Goal: Task Accomplishment & Management: Manage account settings

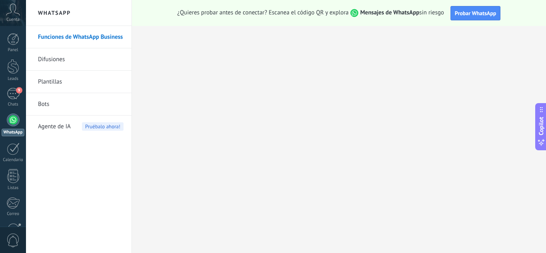
click at [14, 99] on div "9" at bounding box center [13, 94] width 13 height 12
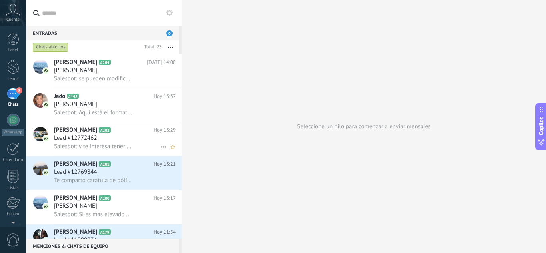
click at [114, 139] on div "Lead #12772462" at bounding box center [115, 138] width 122 height 8
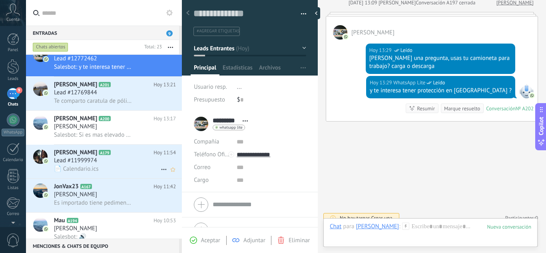
scroll to position [80, 0]
click at [103, 163] on div "Lead #11999974" at bounding box center [115, 160] width 122 height 8
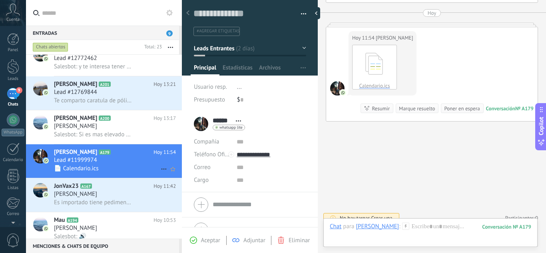
scroll to position [120, 0]
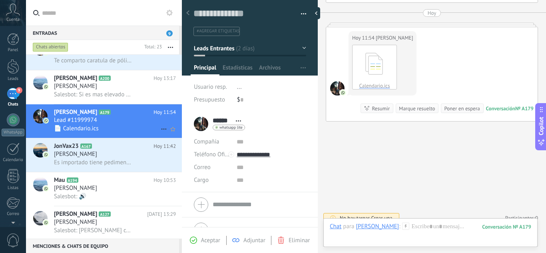
click at [103, 163] on span "Es importado tiene pedimento, factura americana y factura de quien hizo la impo…" at bounding box center [93, 163] width 78 height 8
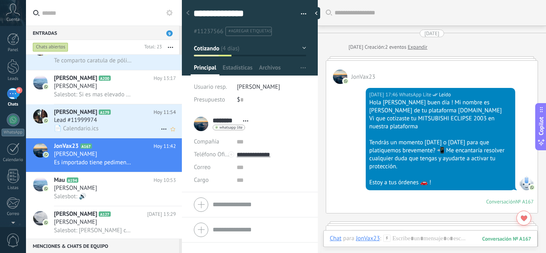
scroll to position [1729, 0]
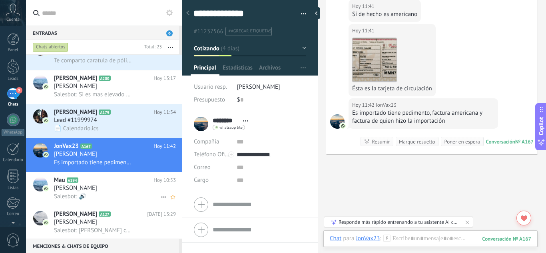
click at [95, 185] on div "[PERSON_NAME]" at bounding box center [115, 188] width 122 height 8
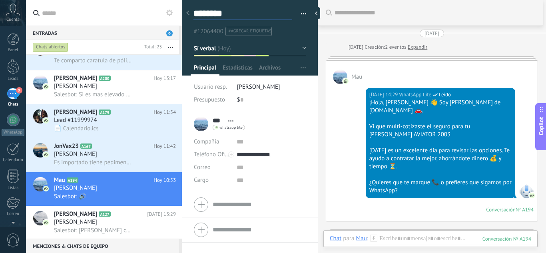
click at [247, 18] on textarea "********" at bounding box center [242, 14] width 99 height 12
type textarea "********"
type textarea "**********"
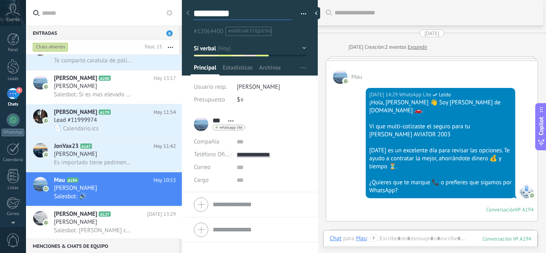
type textarea "**********"
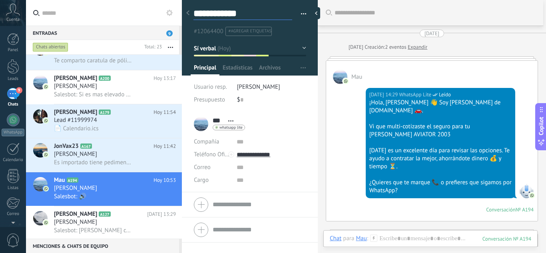
type textarea "**********"
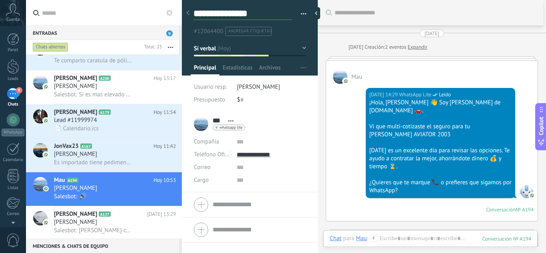
type textarea "**********"
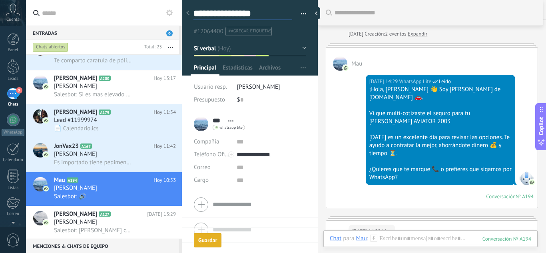
type textarea "**********"
click at [298, 48] on button "Sí verbal" at bounding box center [250, 48] width 112 height 14
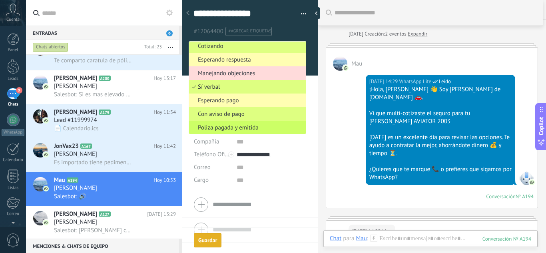
scroll to position [0, 0]
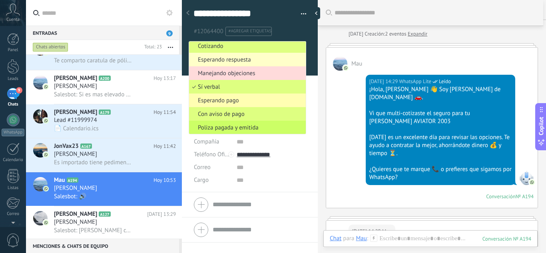
click at [255, 61] on span "Esperando respuesta" at bounding box center [246, 60] width 114 height 8
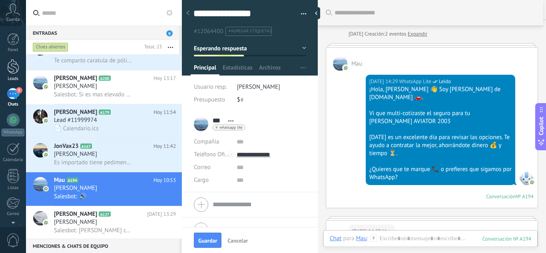
click at [8, 70] on div at bounding box center [13, 66] width 12 height 15
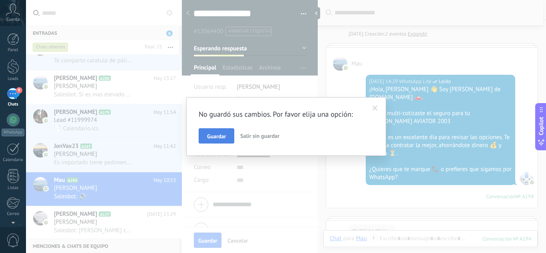
click at [220, 139] on span "Guardar" at bounding box center [216, 136] width 19 height 6
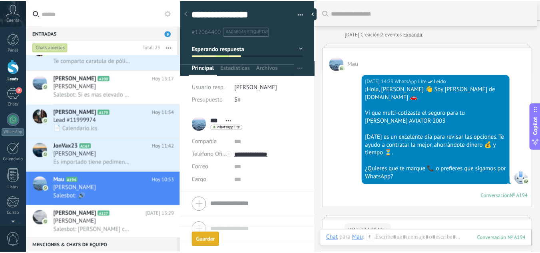
scroll to position [24, 0]
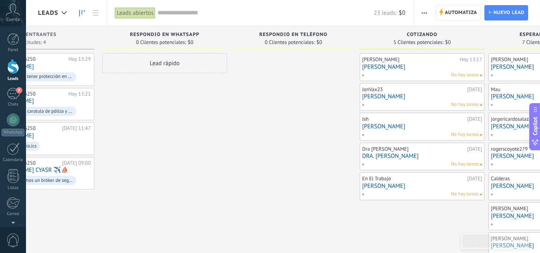
drag, startPoint x: 299, startPoint y: 215, endPoint x: 213, endPoint y: 215, distance: 86.3
click at [231, 215] on div at bounding box center [293, 156] width 125 height 207
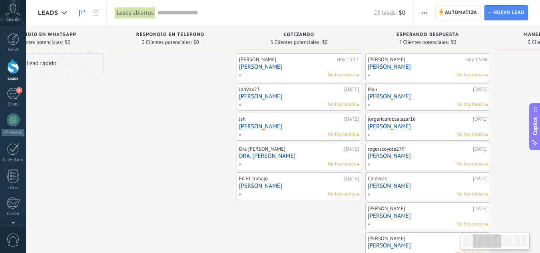
drag, startPoint x: 322, startPoint y: 215, endPoint x: 207, endPoint y: 203, distance: 116.5
click at [210, 203] on div at bounding box center [170, 156] width 125 height 207
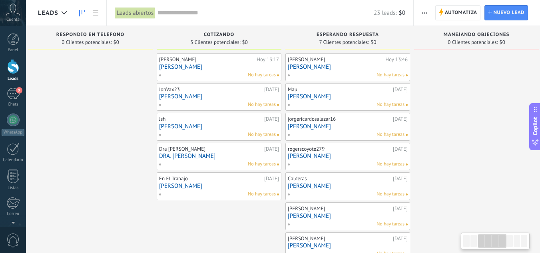
scroll to position [0, 281]
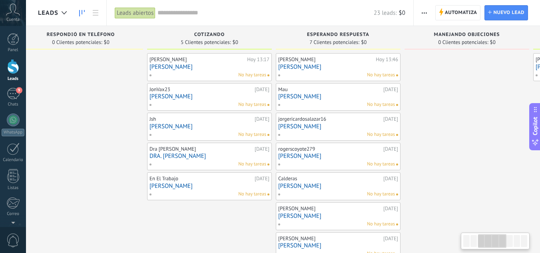
drag, startPoint x: 153, startPoint y: 143, endPoint x: 70, endPoint y: 143, distance: 82.3
click at [70, 143] on div at bounding box center [80, 156] width 125 height 207
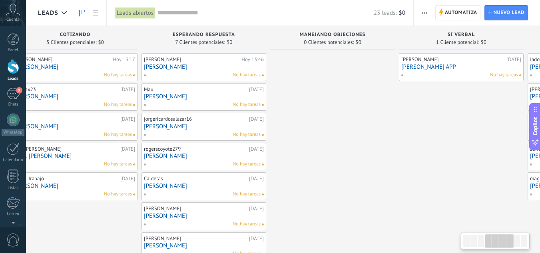
scroll to position [0, 416]
drag, startPoint x: 459, startPoint y: 128, endPoint x: 324, endPoint y: 127, distance: 135.1
click at [324, 127] on div at bounding box center [331, 156] width 125 height 207
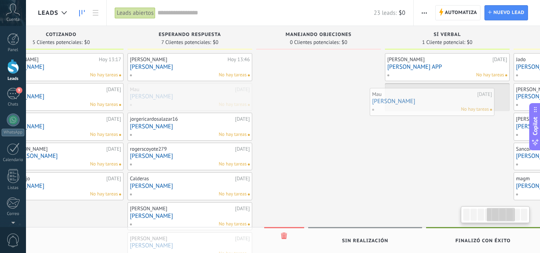
drag, startPoint x: 213, startPoint y: 97, endPoint x: 442, endPoint y: 101, distance: 229.0
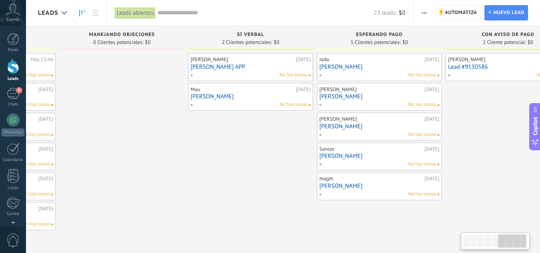
scroll to position [0, 633]
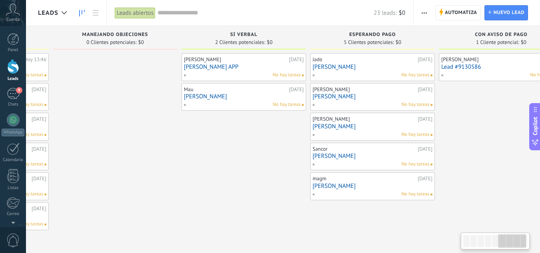
drag, startPoint x: 430, startPoint y: 148, endPoint x: 231, endPoint y: 145, distance: 199.0
click at [231, 145] on div "[PERSON_NAME] [DATE] [PERSON_NAME] APP No hay tareas Mau [DATE] [PERSON_NAME] N…" at bounding box center [243, 141] width 125 height 177
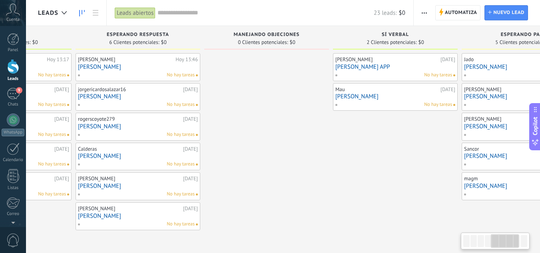
drag, startPoint x: 164, startPoint y: 207, endPoint x: 315, endPoint y: 207, distance: 151.4
click at [315, 207] on div at bounding box center [266, 141] width 125 height 177
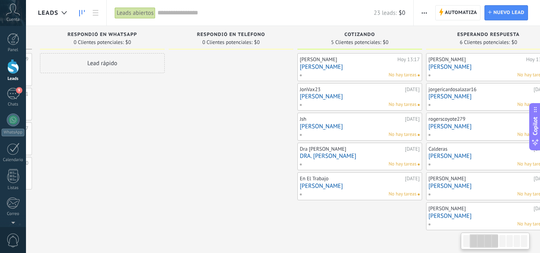
scroll to position [0, 88]
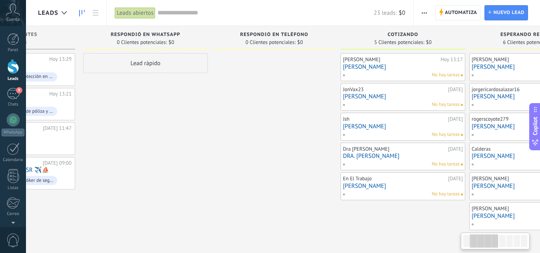
drag, startPoint x: 79, startPoint y: 241, endPoint x: 472, endPoint y: 231, distance: 393.7
click at [472, 231] on div "Leads Entrantes Solicitudes: 4 0 0 0 4 de: 5214497546250 [DATE] 13:29 [PERSON_N…" at bounding box center [535, 136] width 1170 height 221
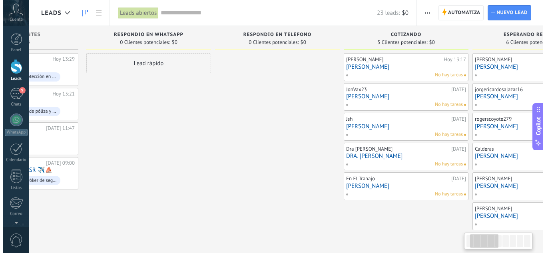
scroll to position [0, 0]
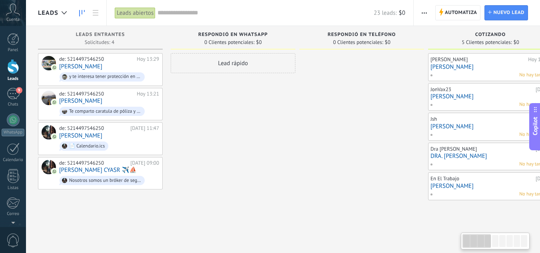
drag, startPoint x: 340, startPoint y: 205, endPoint x: 453, endPoint y: 197, distance: 112.9
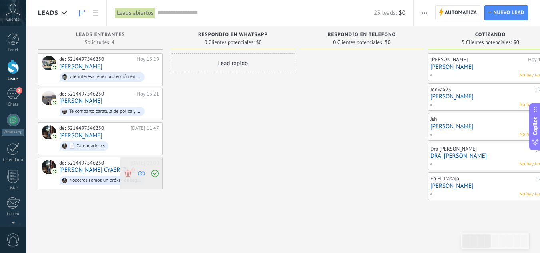
click at [127, 173] on icon at bounding box center [127, 172] width 7 height 7
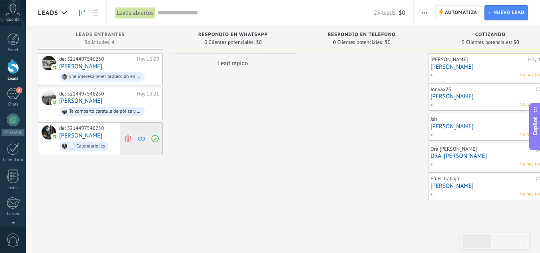
click at [129, 137] on use at bounding box center [128, 138] width 6 height 7
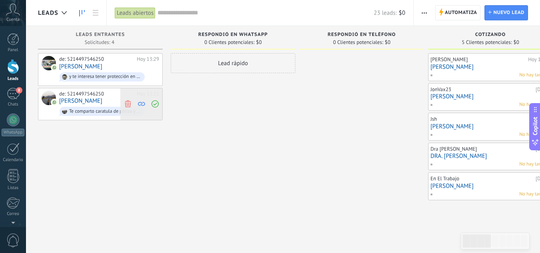
click at [128, 106] on icon at bounding box center [127, 103] width 7 height 7
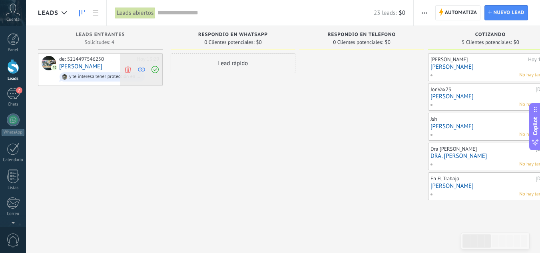
click at [128, 70] on icon at bounding box center [127, 69] width 7 height 7
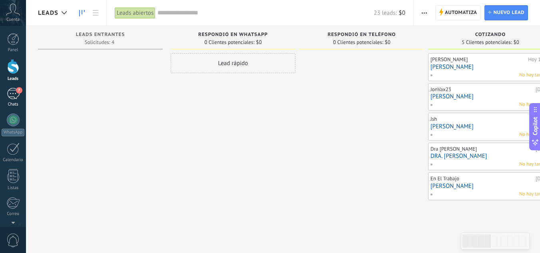
click at [12, 96] on div "7" at bounding box center [13, 94] width 13 height 12
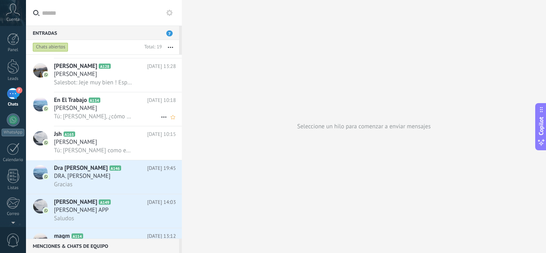
scroll to position [240, 0]
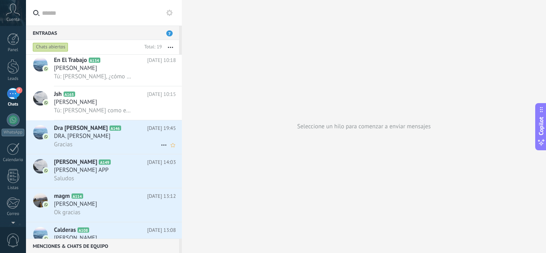
click at [163, 144] on icon at bounding box center [164, 145] width 10 height 10
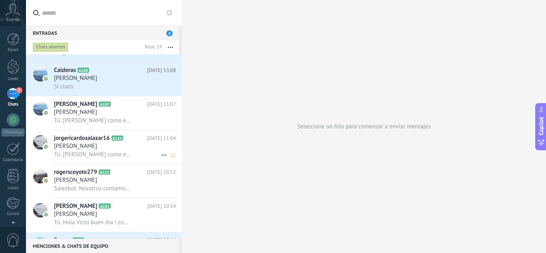
scroll to position [440, 0]
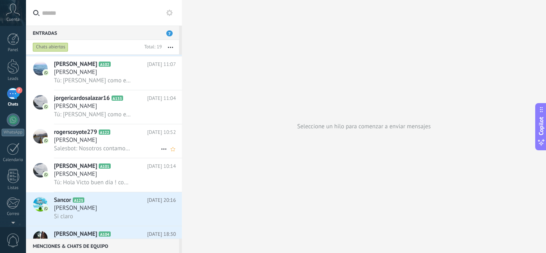
click at [95, 141] on span "[PERSON_NAME]" at bounding box center [75, 140] width 43 height 8
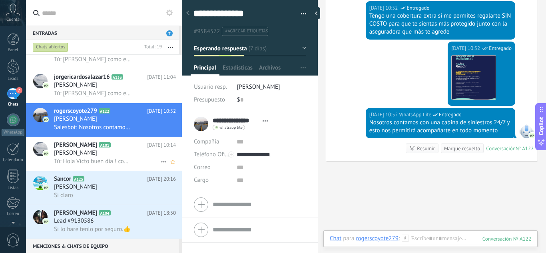
scroll to position [462, 0]
click at [111, 223] on div "Lead #9130586" at bounding box center [115, 221] width 122 height 8
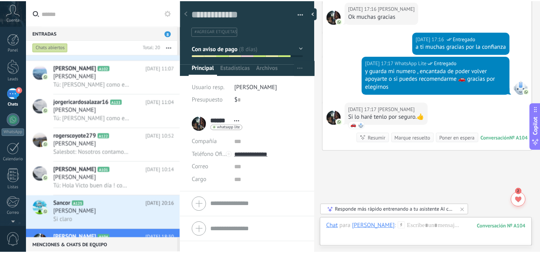
scroll to position [523, 0]
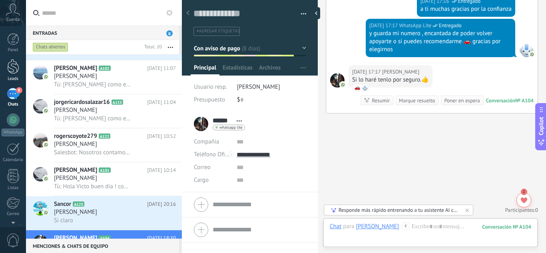
click at [13, 68] on div at bounding box center [13, 66] width 12 height 15
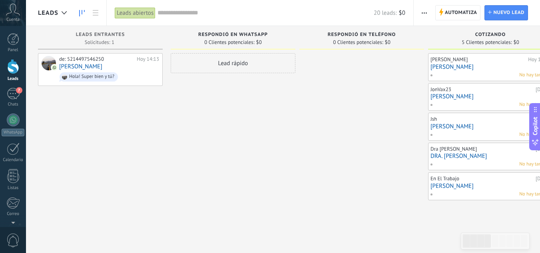
click at [94, 161] on div "de: 5214497546250 [DATE] 14:13 [PERSON_NAME] Hola! Super bien y tú?" at bounding box center [100, 141] width 125 height 177
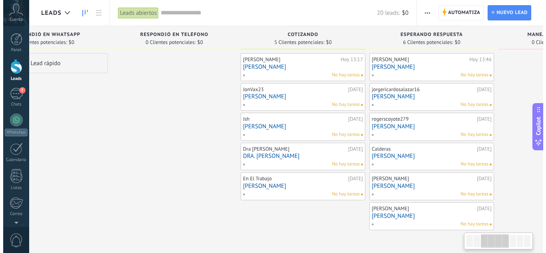
scroll to position [0, 293]
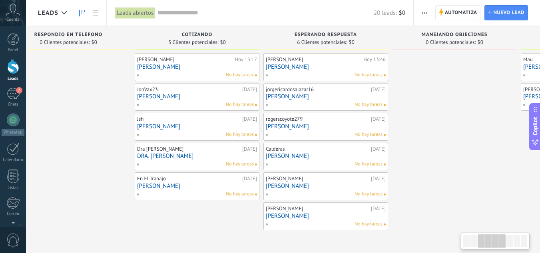
drag, startPoint x: 444, startPoint y: 214, endPoint x: 150, endPoint y: 186, distance: 294.7
click at [150, 186] on div "[PERSON_NAME][DATE] 13:17 [PERSON_NAME] No hay tareas JonVax23 [DATE] [PERSON_N…" at bounding box center [197, 141] width 125 height 177
click at [19, 95] on div "6" at bounding box center [13, 94] width 13 height 12
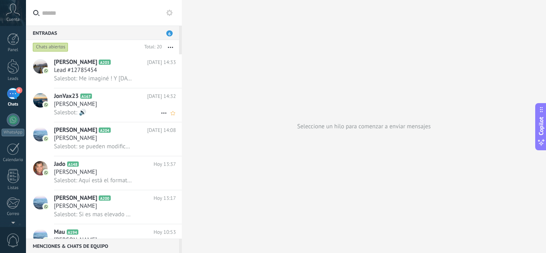
click at [110, 109] on div "Salesbot: 🔊" at bounding box center [115, 112] width 122 height 8
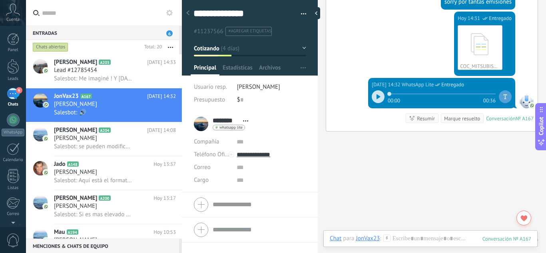
scroll to position [1605, 0]
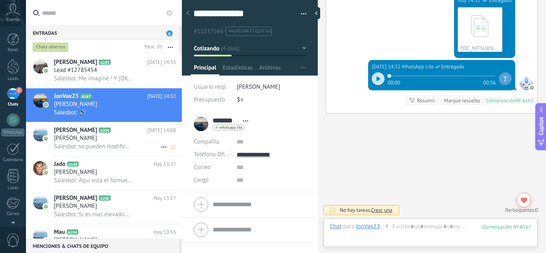
click at [95, 141] on span "[PERSON_NAME]" at bounding box center [75, 138] width 43 height 8
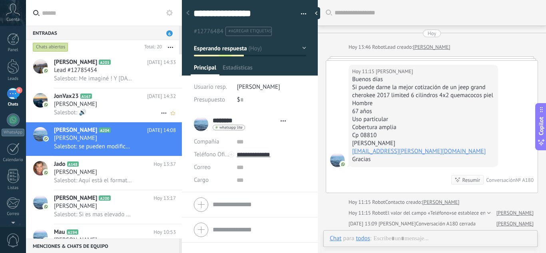
type textarea "**********"
